Goal: Task Accomplishment & Management: Complete application form

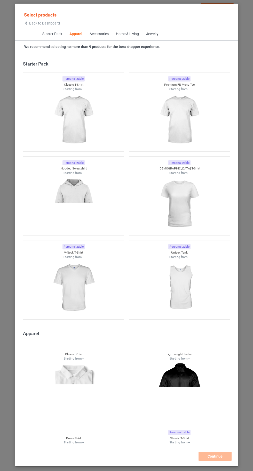
scroll to position [276, 0]
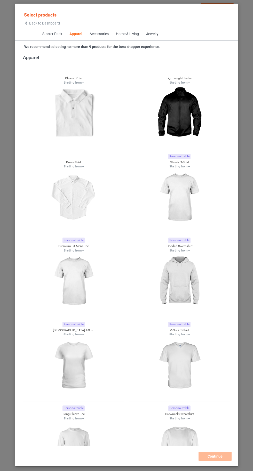
click at [26, 23] on icon at bounding box center [26, 23] width 4 height 4
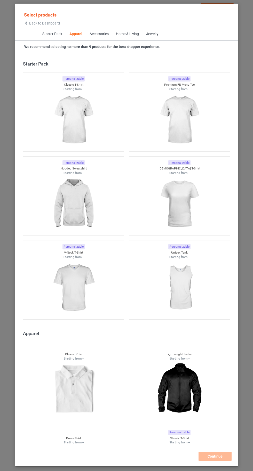
scroll to position [276, 0]
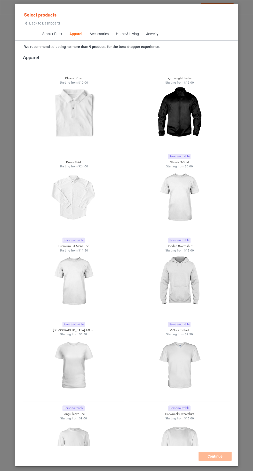
click at [186, 212] on img at bounding box center [179, 198] width 46 height 58
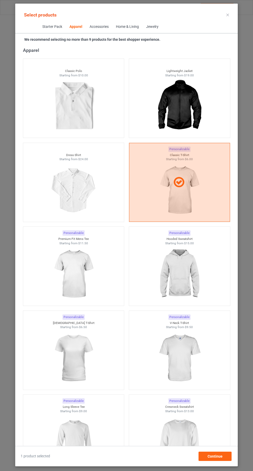
click at [188, 278] on img at bounding box center [179, 274] width 46 height 58
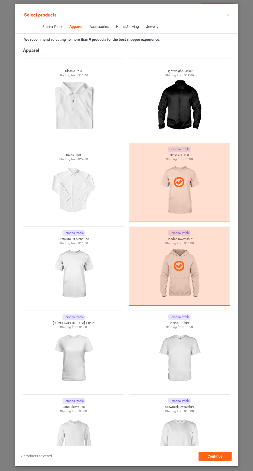
click at [182, 446] on img at bounding box center [179, 442] width 46 height 58
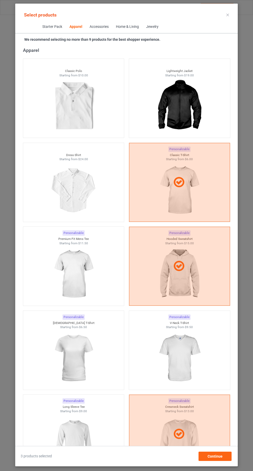
click at [78, 454] on img at bounding box center [73, 442] width 46 height 58
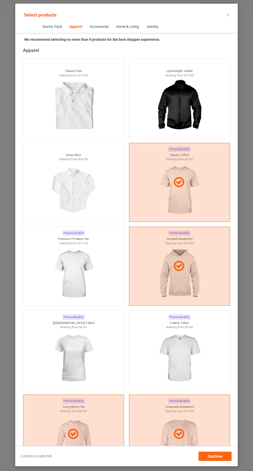
click at [86, 359] on img at bounding box center [73, 358] width 46 height 58
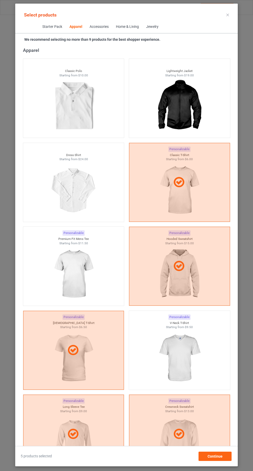
click at [182, 367] on img at bounding box center [179, 358] width 46 height 58
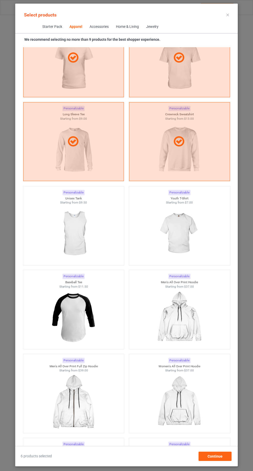
scroll to position [603, 0]
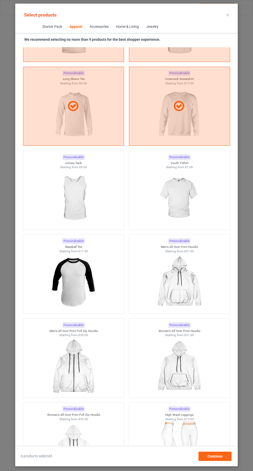
click at [186, 198] on img at bounding box center [179, 198] width 46 height 58
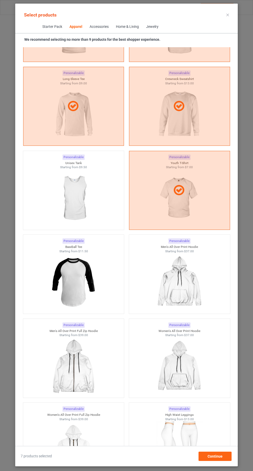
click at [88, 199] on img at bounding box center [73, 198] width 46 height 58
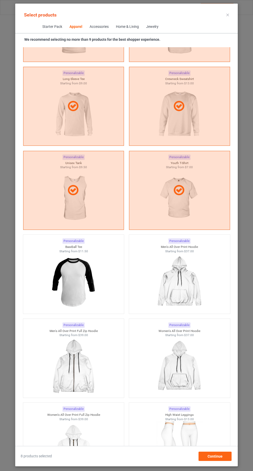
click at [227, 15] on icon at bounding box center [227, 15] width 3 height 3
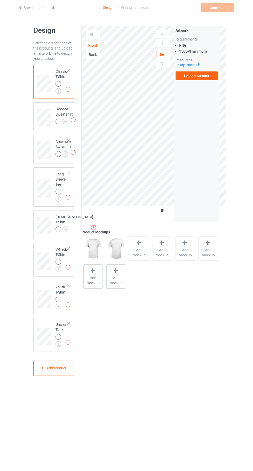
click at [0, 0] on img at bounding box center [0, 0] width 0 height 0
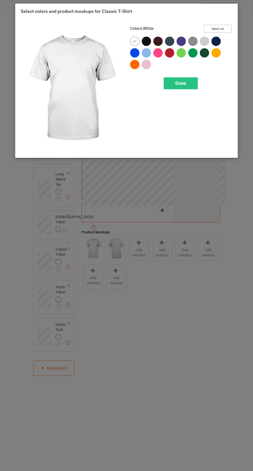
click at [221, 27] on button "Select all" at bounding box center [217, 29] width 28 height 8
click at [131, 41] on div at bounding box center [134, 41] width 9 height 9
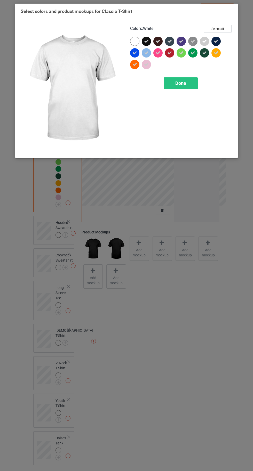
click at [175, 86] on div "Done" at bounding box center [180, 83] width 34 height 12
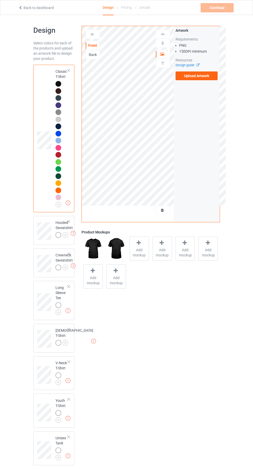
click at [186, 77] on label "Upload Artwork" at bounding box center [196, 75] width 42 height 9
click at [0, 0] on input "Upload Artwork" at bounding box center [0, 0] width 0 height 0
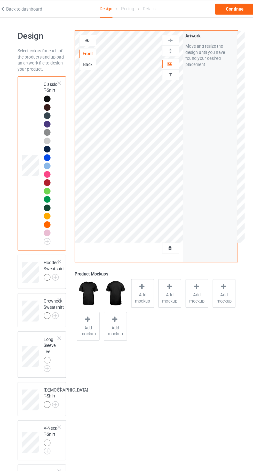
click at [99, 30] on div at bounding box center [92, 34] width 14 height 9
click at [92, 34] on icon at bounding box center [92, 34] width 4 height 4
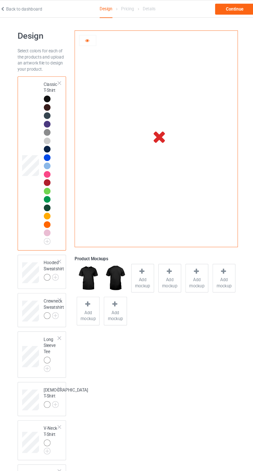
click at [60, 235] on div at bounding box center [58, 235] width 6 height 6
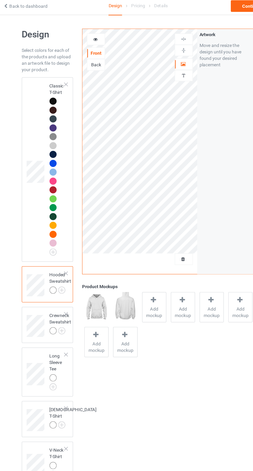
click at [57, 83] on div at bounding box center [58, 84] width 6 height 6
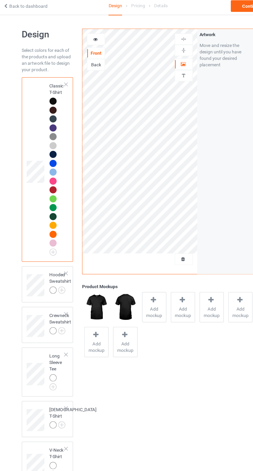
click at [0, 0] on img at bounding box center [0, 0] width 0 height 0
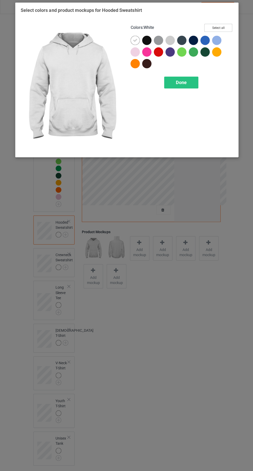
click at [217, 29] on button "Select all" at bounding box center [217, 29] width 28 height 8
click at [134, 41] on icon at bounding box center [134, 41] width 5 height 5
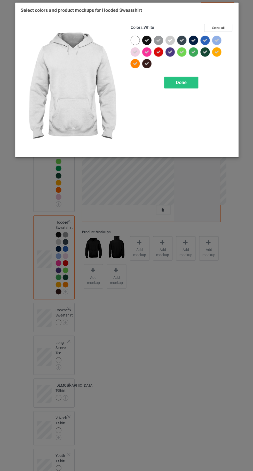
click at [176, 87] on div "Done" at bounding box center [180, 83] width 34 height 12
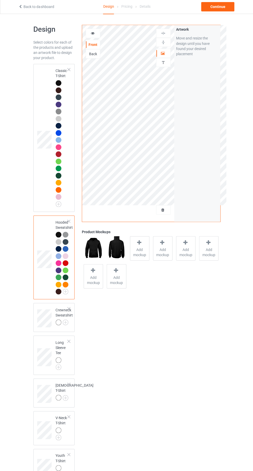
scroll to position [53, 0]
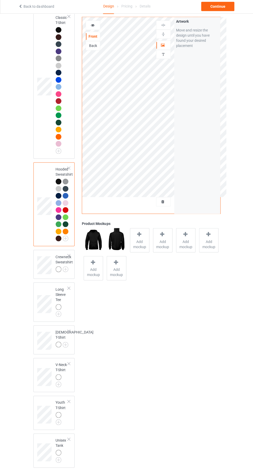
click at [0, 0] on img at bounding box center [0, 0] width 0 height 0
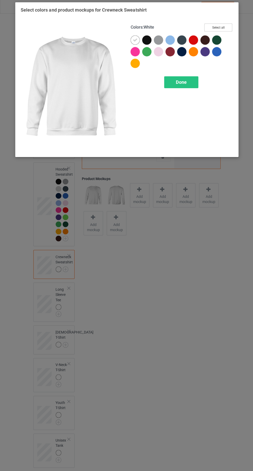
click at [219, 27] on button "Select all" at bounding box center [217, 29] width 28 height 8
click at [134, 41] on icon at bounding box center [134, 41] width 5 height 5
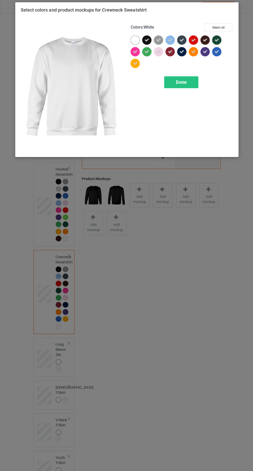
click at [186, 96] on div "Colors : White Select all Done" at bounding box center [180, 88] width 109 height 135
click at [180, 77] on div "Done" at bounding box center [180, 83] width 34 height 12
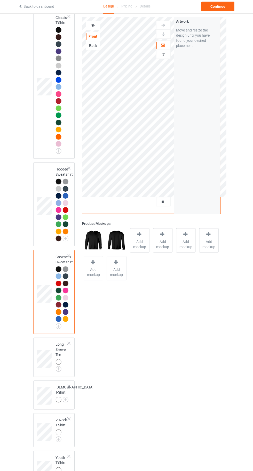
scroll to position [107, 0]
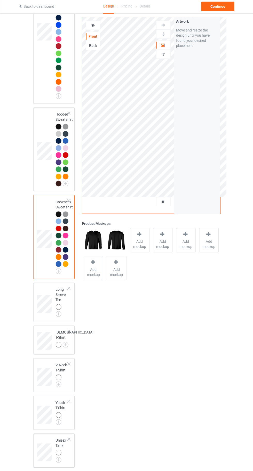
click at [64, 326] on div "[DEMOGRAPHIC_DATA] T-Shirt" at bounding box center [53, 340] width 41 height 29
click at [0, 0] on img at bounding box center [0, 0] width 0 height 0
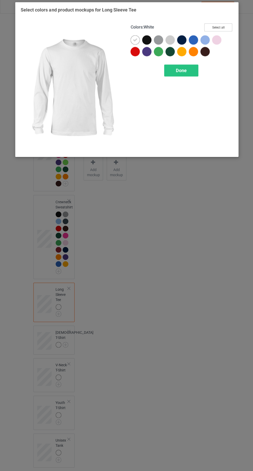
click at [217, 28] on button "Select all" at bounding box center [217, 29] width 28 height 8
click at [134, 41] on icon at bounding box center [134, 41] width 5 height 5
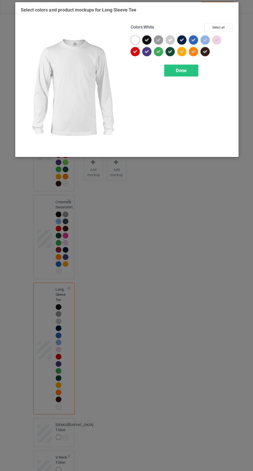
click at [176, 76] on div "Done" at bounding box center [180, 72] width 34 height 12
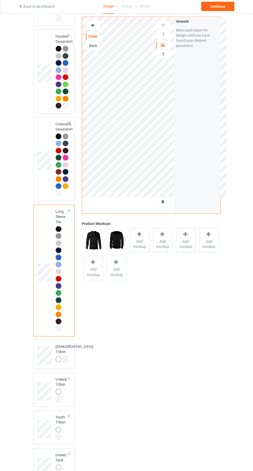
scroll to position [199, 0]
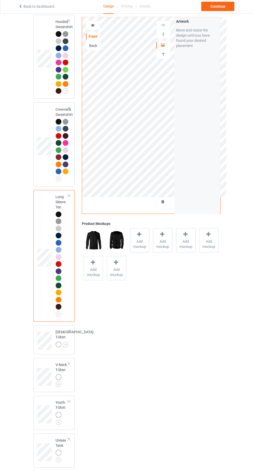
click at [0, 0] on img at bounding box center [0, 0] width 0 height 0
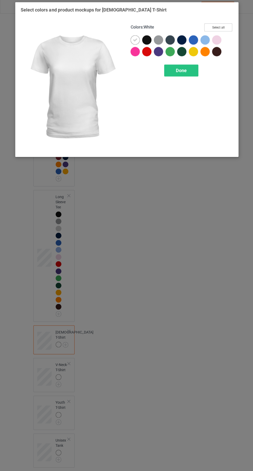
click at [216, 26] on button "Select all" at bounding box center [217, 29] width 28 height 8
click at [132, 41] on icon at bounding box center [134, 41] width 5 height 5
click at [181, 74] on span "Done" at bounding box center [180, 71] width 11 height 5
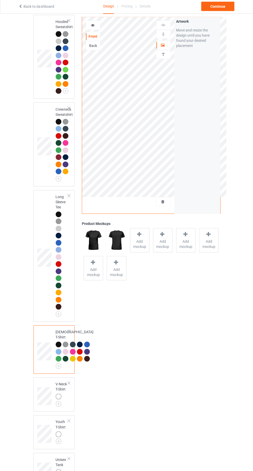
scroll to position [299, 0]
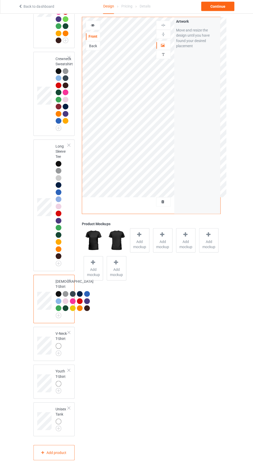
click at [0, 0] on img at bounding box center [0, 0] width 0 height 0
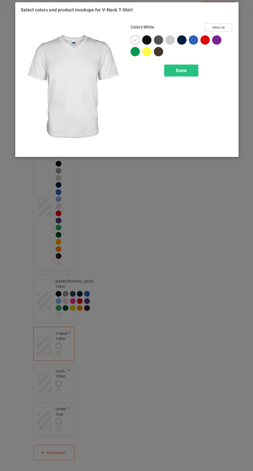
click at [217, 28] on button "Select all" at bounding box center [217, 29] width 28 height 8
click at [132, 40] on icon at bounding box center [134, 41] width 5 height 5
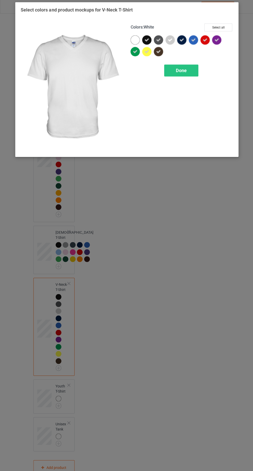
click at [175, 75] on div "Done" at bounding box center [180, 72] width 34 height 12
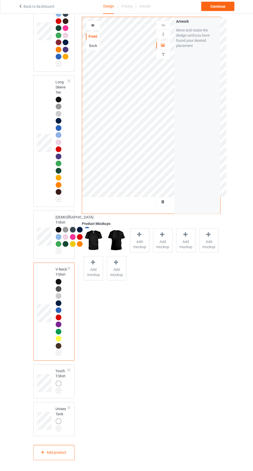
scroll to position [362, 0]
click at [0, 0] on img at bounding box center [0, 0] width 0 height 0
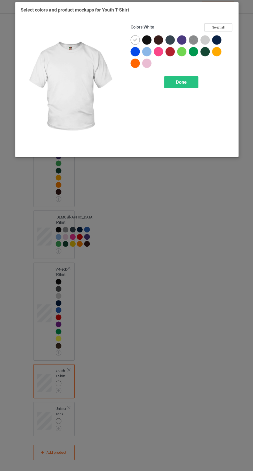
click at [216, 26] on button "Select all" at bounding box center [217, 29] width 28 height 8
click at [134, 41] on icon at bounding box center [134, 41] width 5 height 5
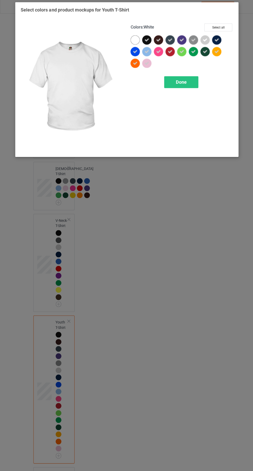
click at [178, 83] on span "Done" at bounding box center [180, 82] width 11 height 5
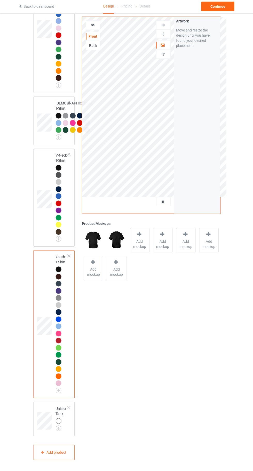
scroll to position [476, 0]
click at [0, 0] on img at bounding box center [0, 0] width 0 height 0
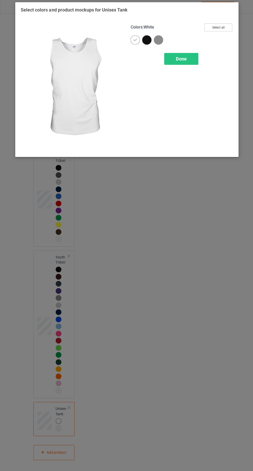
click at [220, 27] on button "Select all" at bounding box center [217, 29] width 28 height 8
click at [134, 41] on icon at bounding box center [134, 41] width 5 height 5
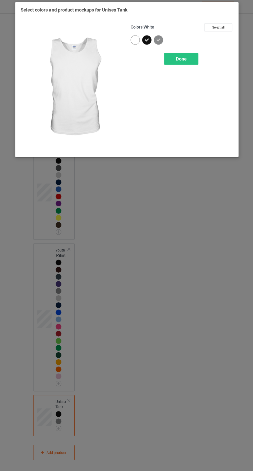
click at [179, 60] on span "Done" at bounding box center [180, 59] width 11 height 5
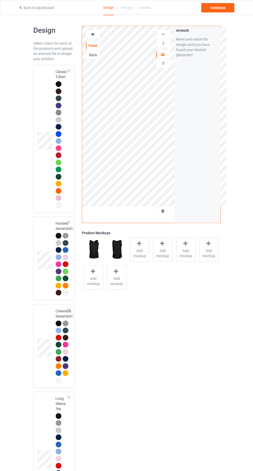
click at [55, 91] on div at bounding box center [58, 91] width 6 height 6
click at [57, 81] on div at bounding box center [58, 84] width 7 height 7
click at [146, 251] on span "Add mockup" at bounding box center [139, 252] width 19 height 10
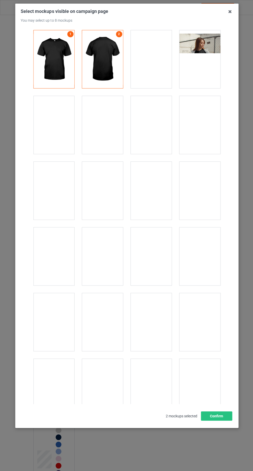
scroll to position [7105, 0]
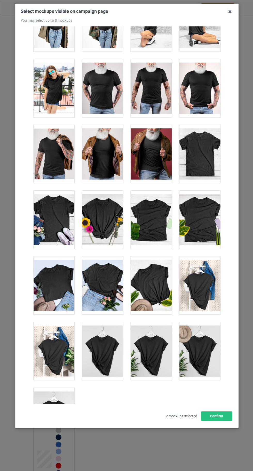
click at [56, 396] on div at bounding box center [53, 415] width 41 height 58
click at [224, 419] on button "Confirm" at bounding box center [215, 414] width 31 height 9
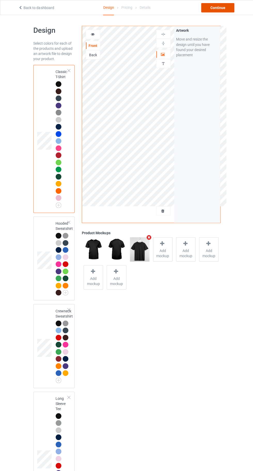
click at [220, 5] on div "Continue" at bounding box center [216, 7] width 33 height 9
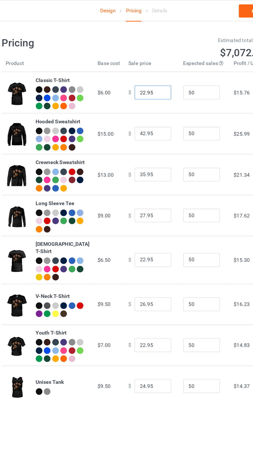
click at [128, 68] on input "22.95" at bounding box center [140, 65] width 26 height 10
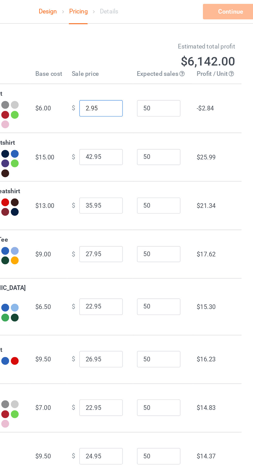
type input "20.95"
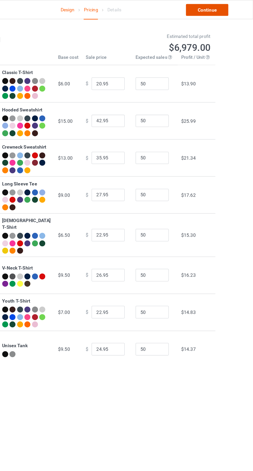
click at [215, 7] on link "Continue" at bounding box center [216, 7] width 33 height 9
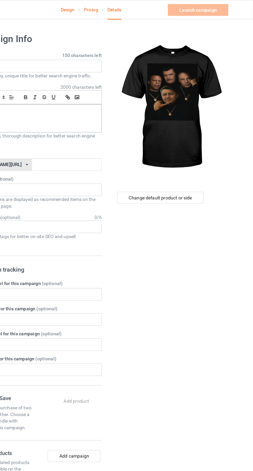
click at [79, 43] on label "Title (h1) 150 characters left" at bounding box center [84, 42] width 102 height 5
click at [78, 52] on input "text" at bounding box center [84, 52] width 102 height 10
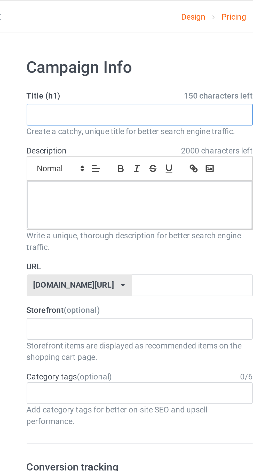
paste input "Queens Baseball"
type input "Queens Baseball"
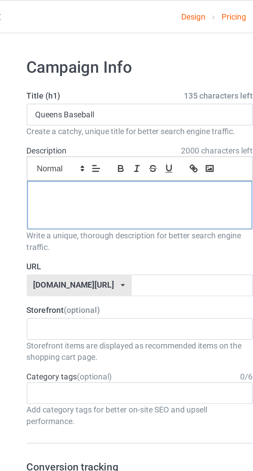
click at [57, 92] on div at bounding box center [83, 92] width 101 height 22
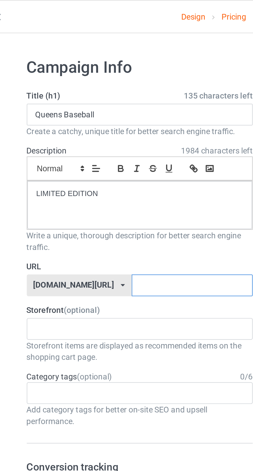
click at [103, 127] on input "text" at bounding box center [107, 128] width 54 height 10
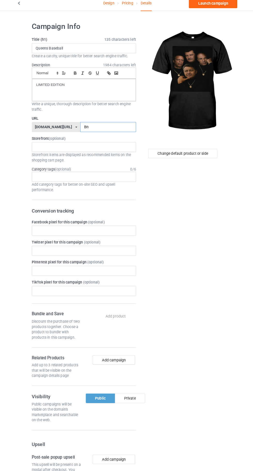
type input "Bn"
click at [206, 217] on div "Change default product or side" at bounding box center [180, 313] width 85 height 582
click at [204, 6] on link "Launch campaign" at bounding box center [209, 7] width 47 height 9
